Goal: Information Seeking & Learning: Understand process/instructions

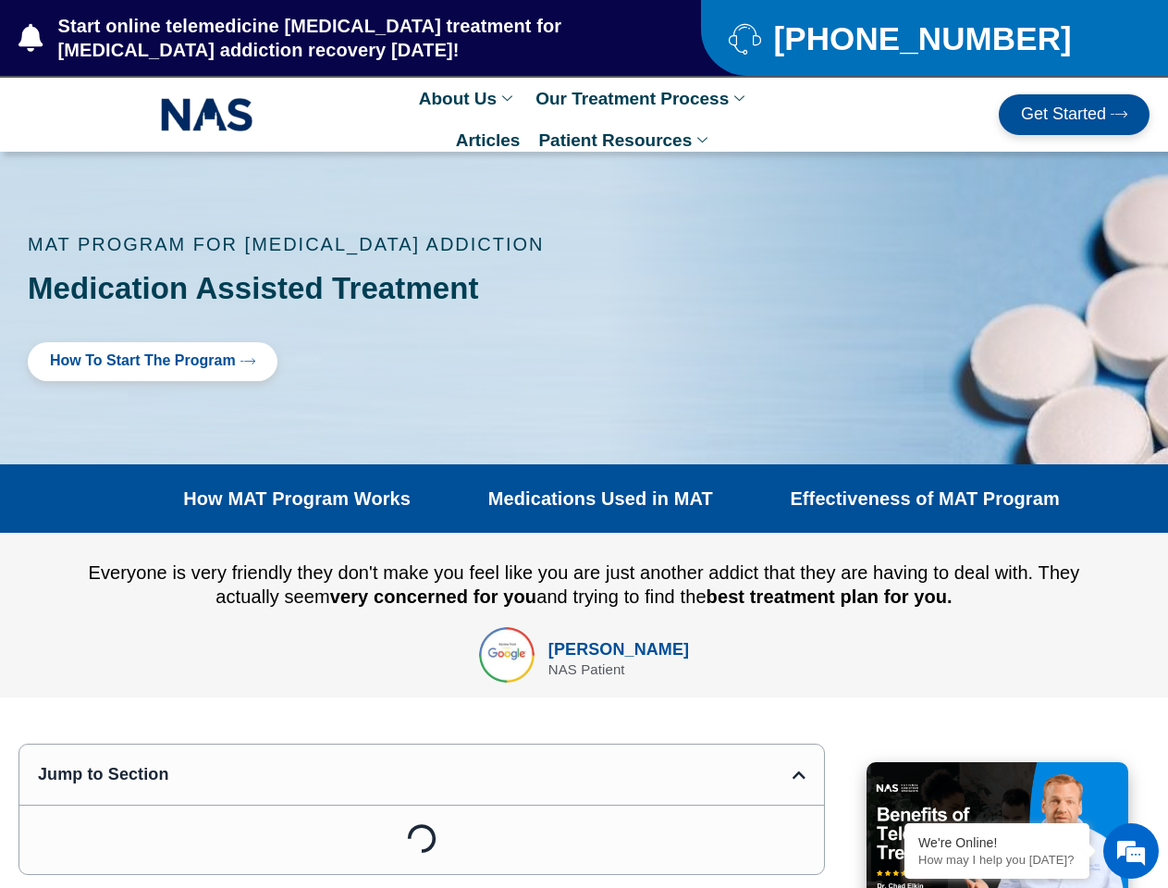
click at [583, 444] on div at bounding box center [584, 308] width 1168 height 312
click at [468, 98] on link "About Us" at bounding box center [468, 99] width 116 height 42
click at [642, 98] on link "Our Treatment Process" at bounding box center [642, 99] width 232 height 42
click at [625, 140] on li "How [MEDICAL_DATA] Treatment Works" at bounding box center [665, 157] width 276 height 65
click at [1131, 851] on em at bounding box center [1131, 851] width 50 height 50
